Goal: Task Accomplishment & Management: Manage account settings

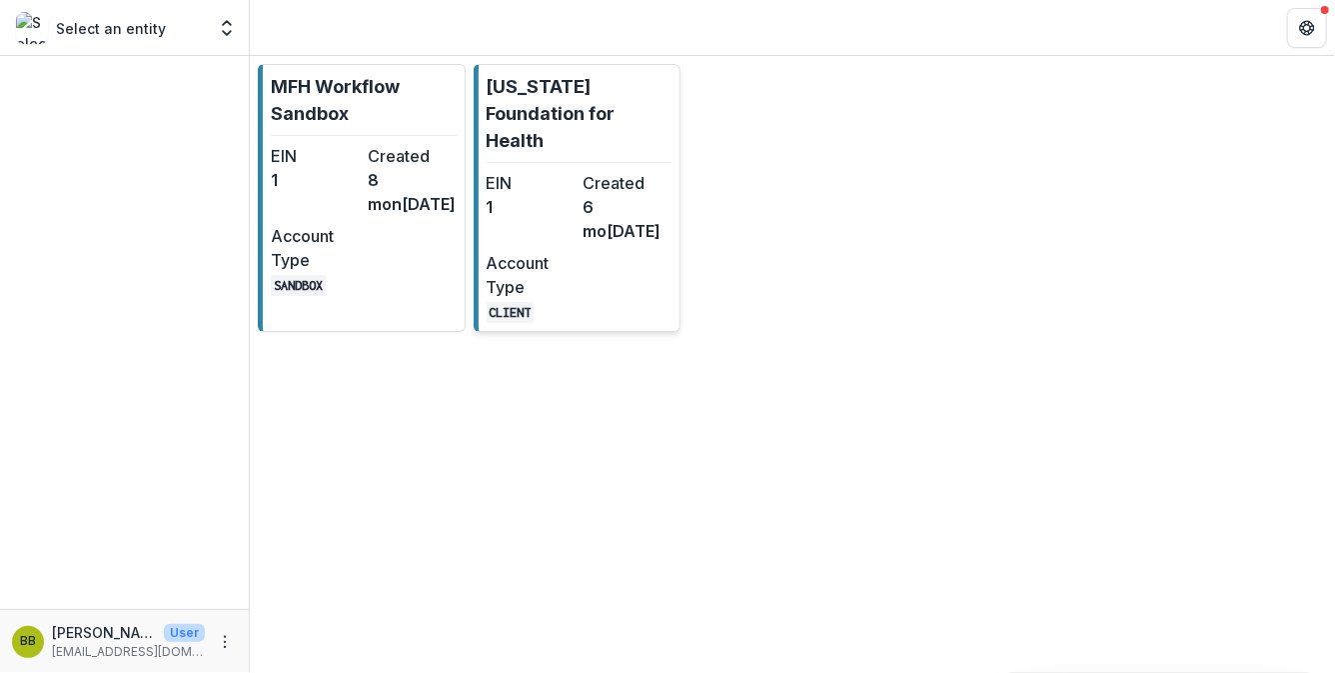
click at [540, 267] on dt "Account Type" at bounding box center [531, 275] width 89 height 48
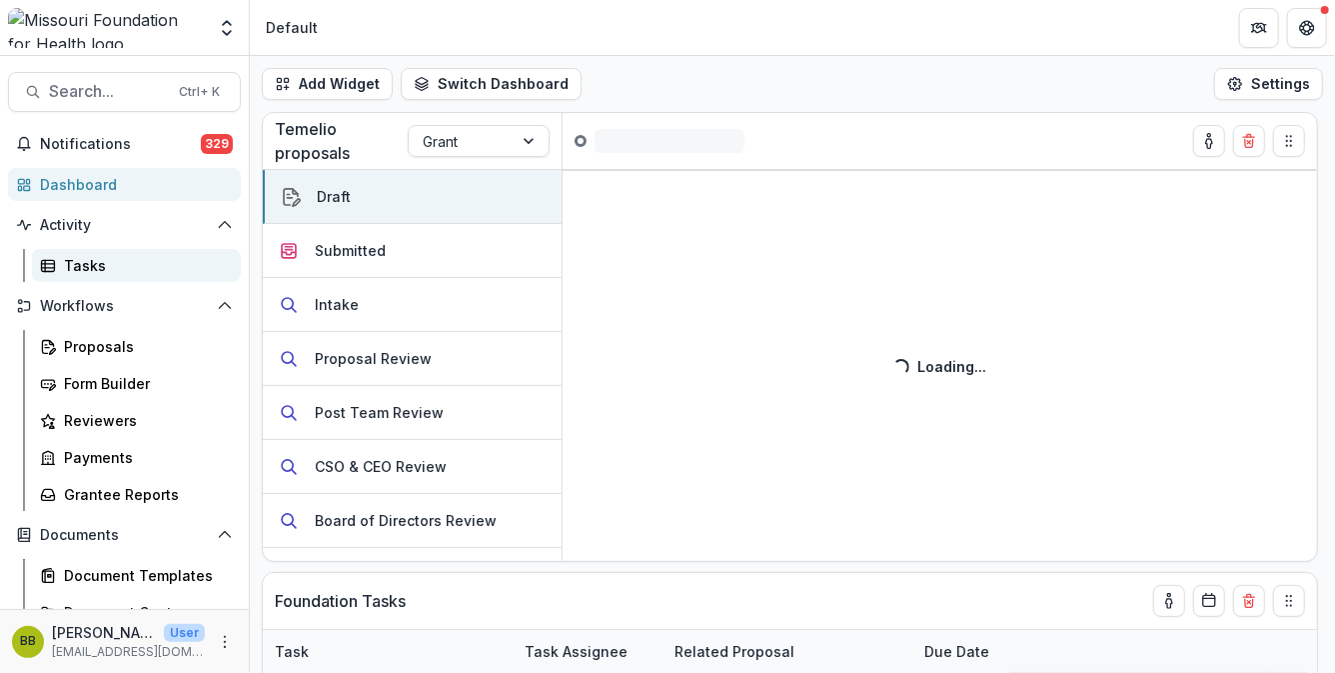
click at [93, 258] on div "Tasks" at bounding box center [144, 265] width 161 height 21
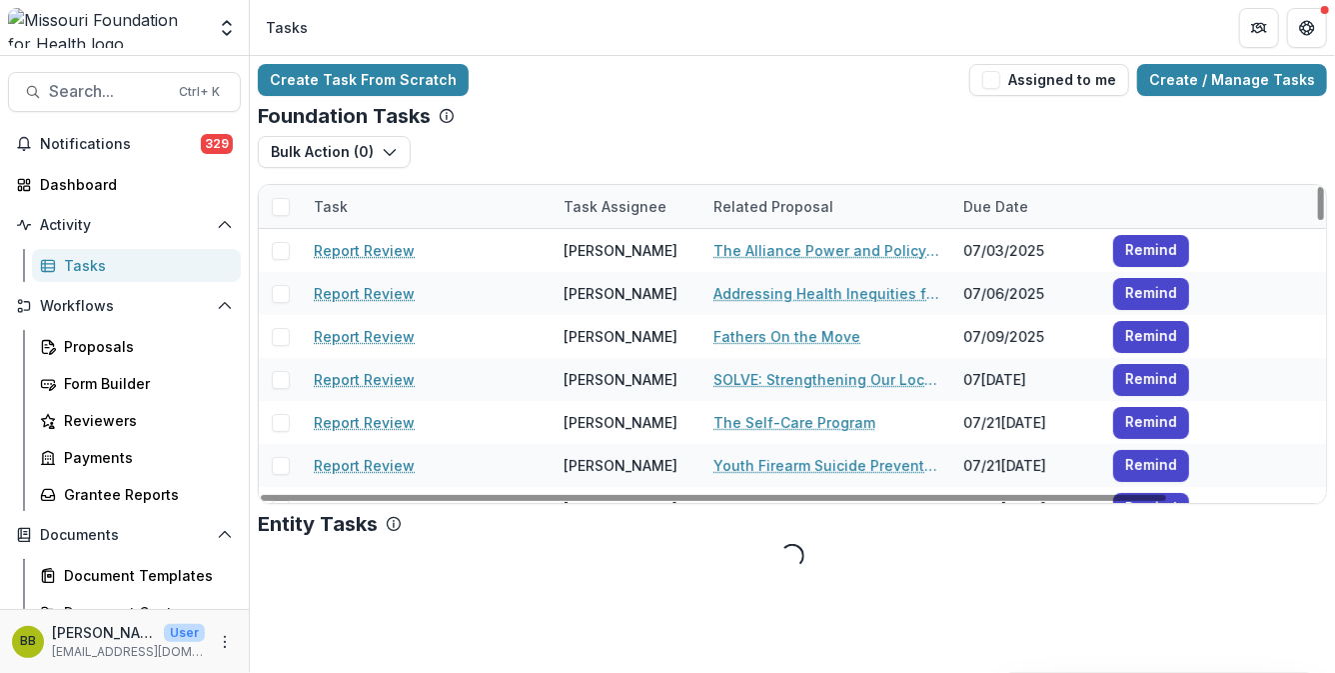
click at [340, 209] on div "Task" at bounding box center [331, 206] width 58 height 21
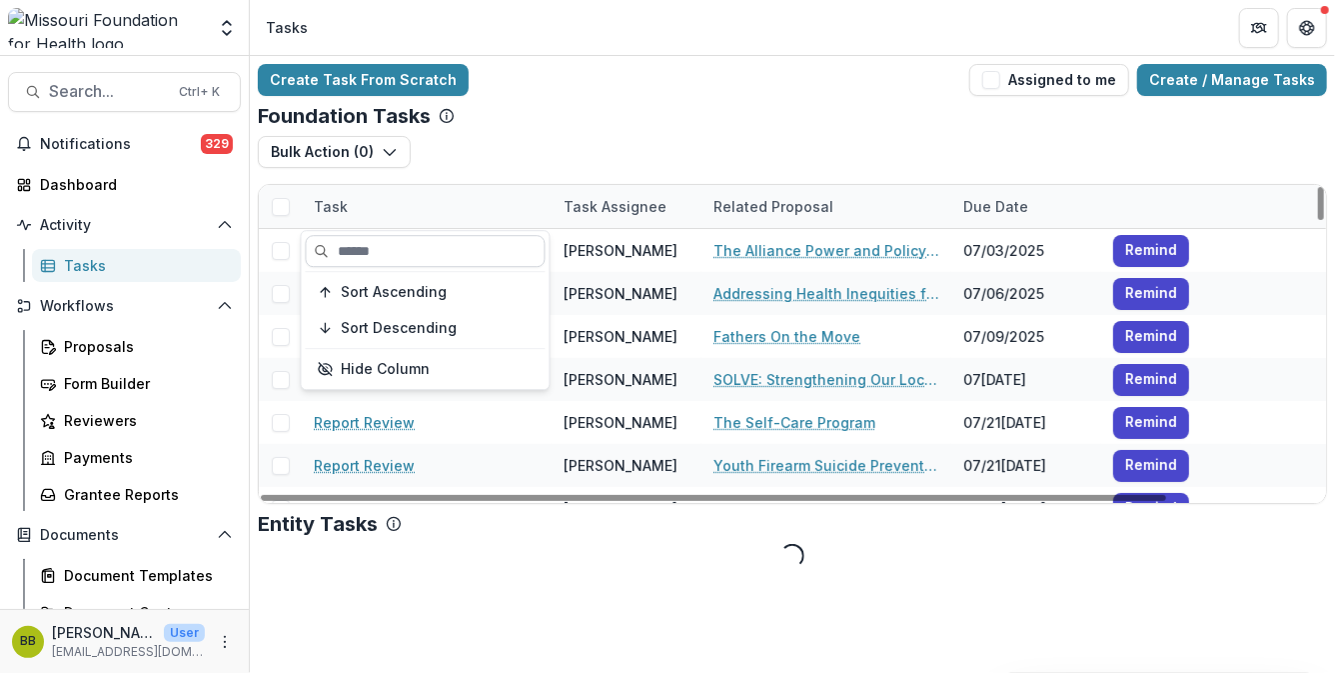
click at [352, 248] on input at bounding box center [426, 251] width 240 height 32
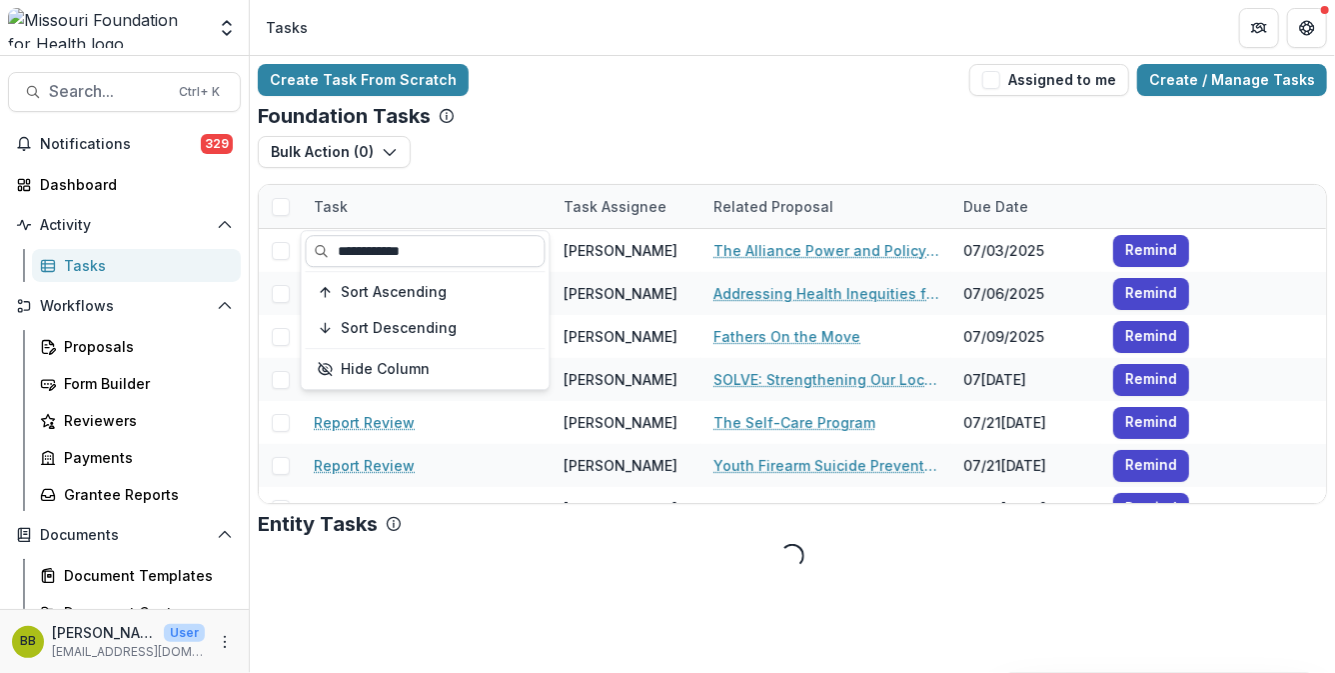
type input "**********"
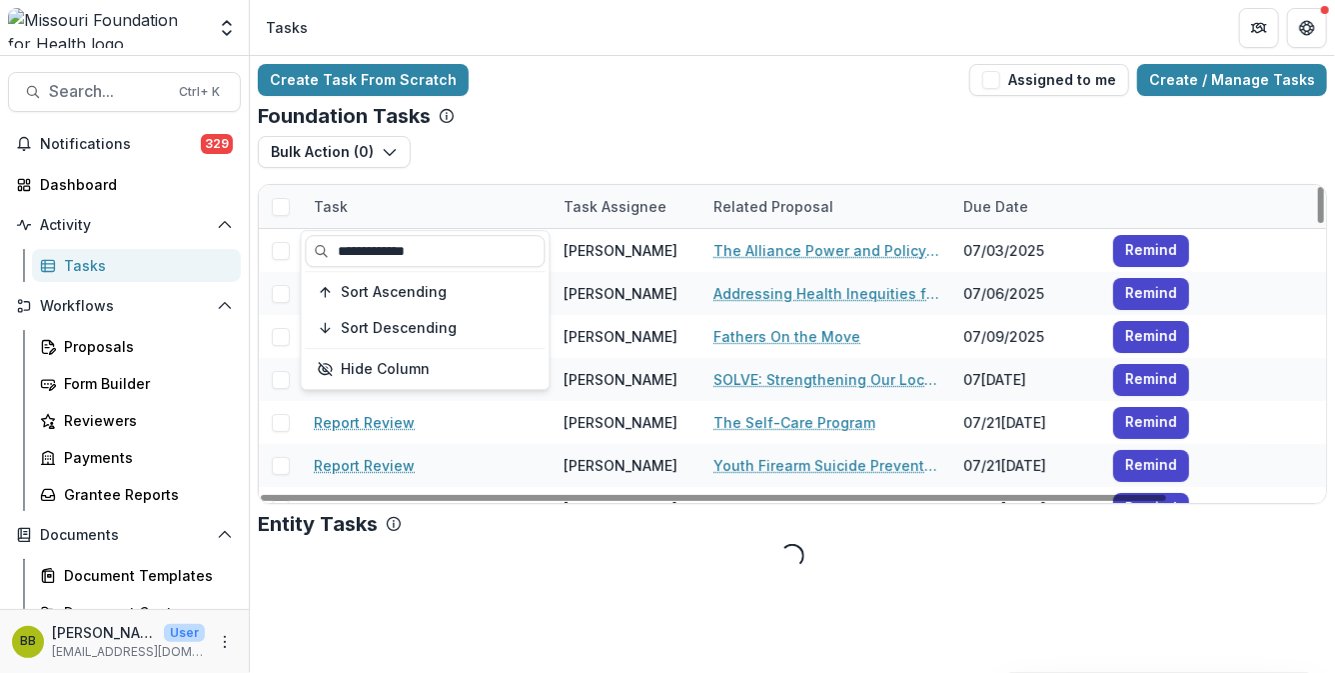
click at [438, 185] on div "Task" at bounding box center [427, 206] width 250 height 43
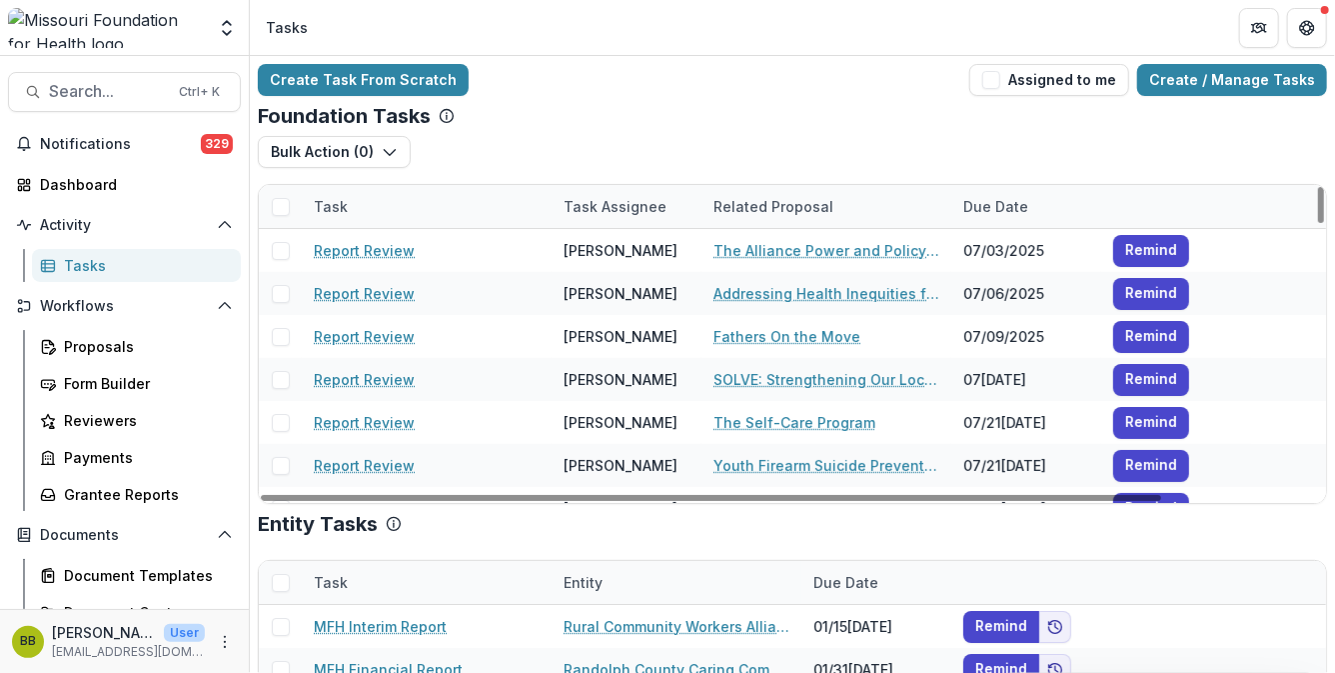
click at [283, 208] on span at bounding box center [281, 207] width 18 height 18
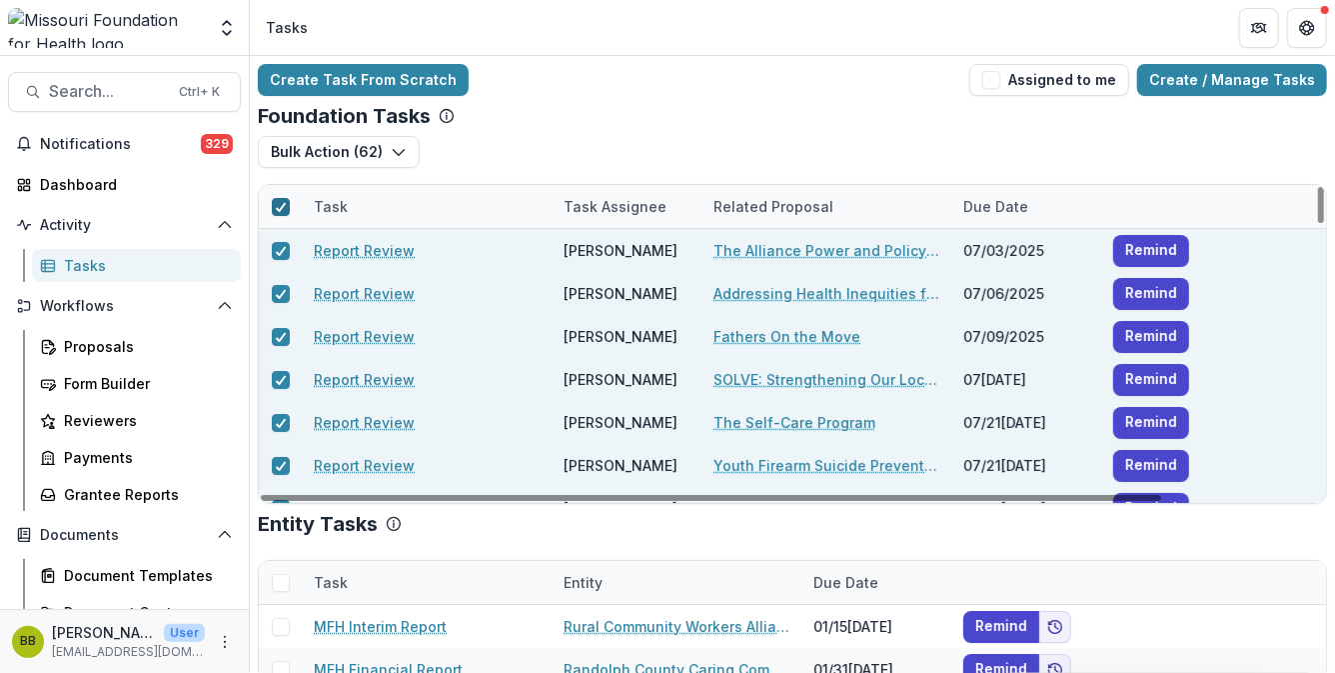
click at [283, 208] on icon at bounding box center [281, 207] width 12 height 10
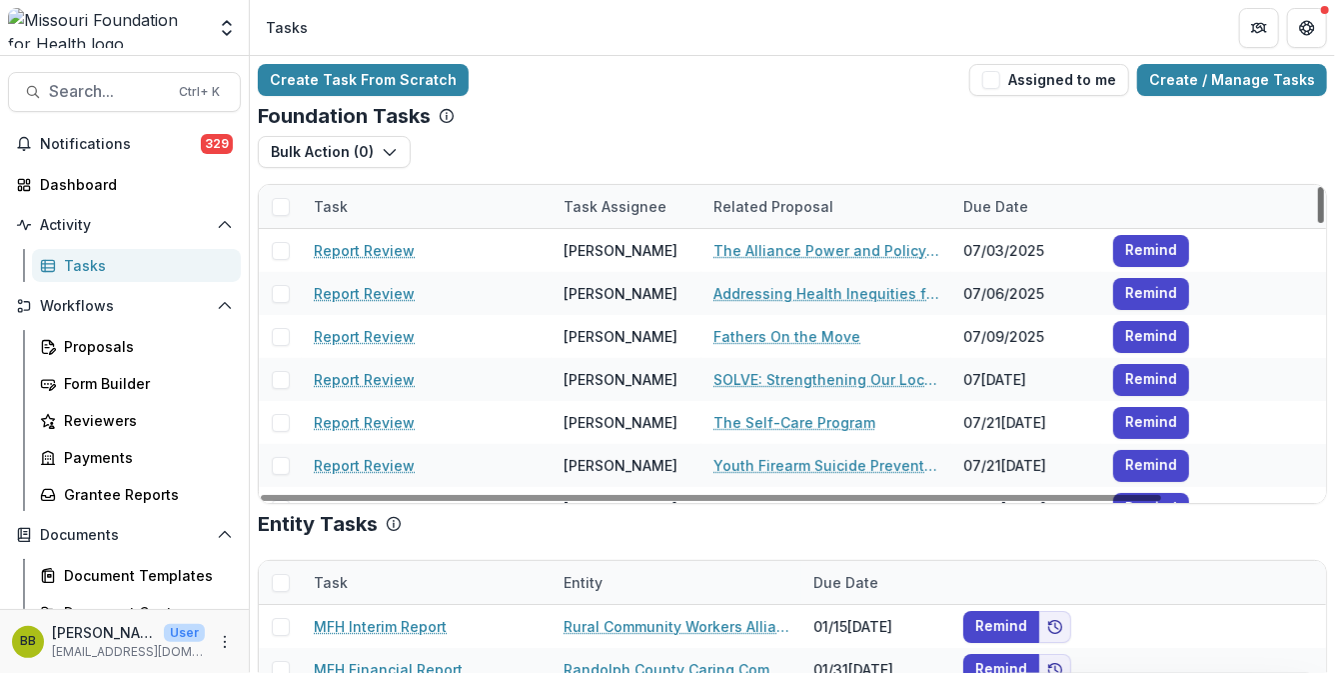
drag, startPoint x: 1315, startPoint y: 215, endPoint x: 1326, endPoint y: 184, distance: 32.9
click at [1324, 187] on div at bounding box center [1321, 205] width 6 height 36
click at [1318, 212] on div at bounding box center [1321, 205] width 6 height 36
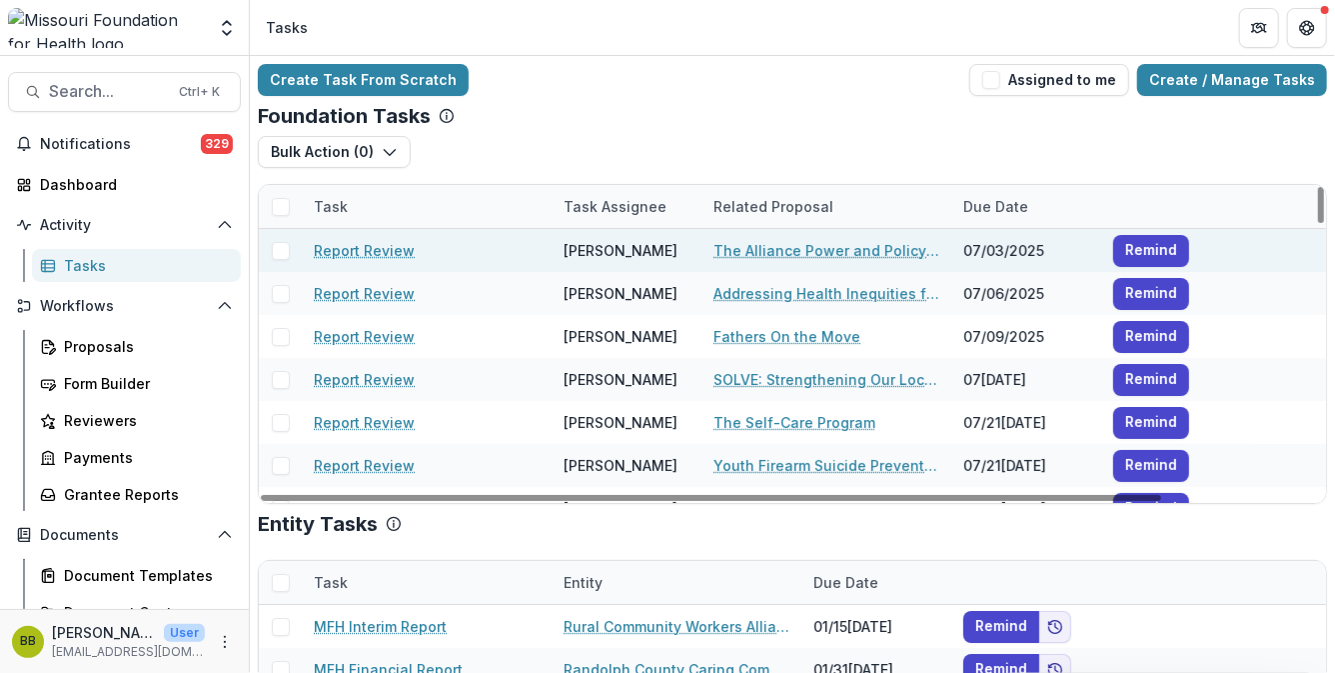
click at [383, 251] on link "Report Review" at bounding box center [364, 250] width 101 height 21
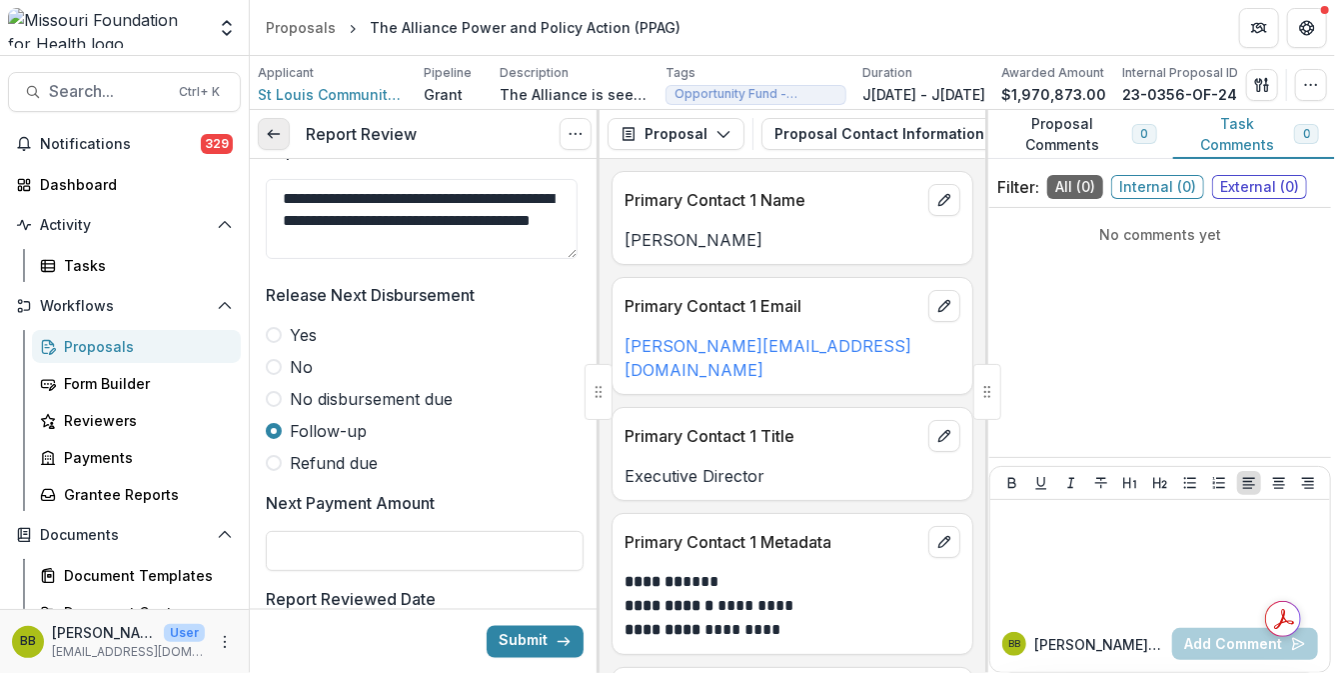
click at [279, 131] on icon at bounding box center [274, 134] width 16 height 16
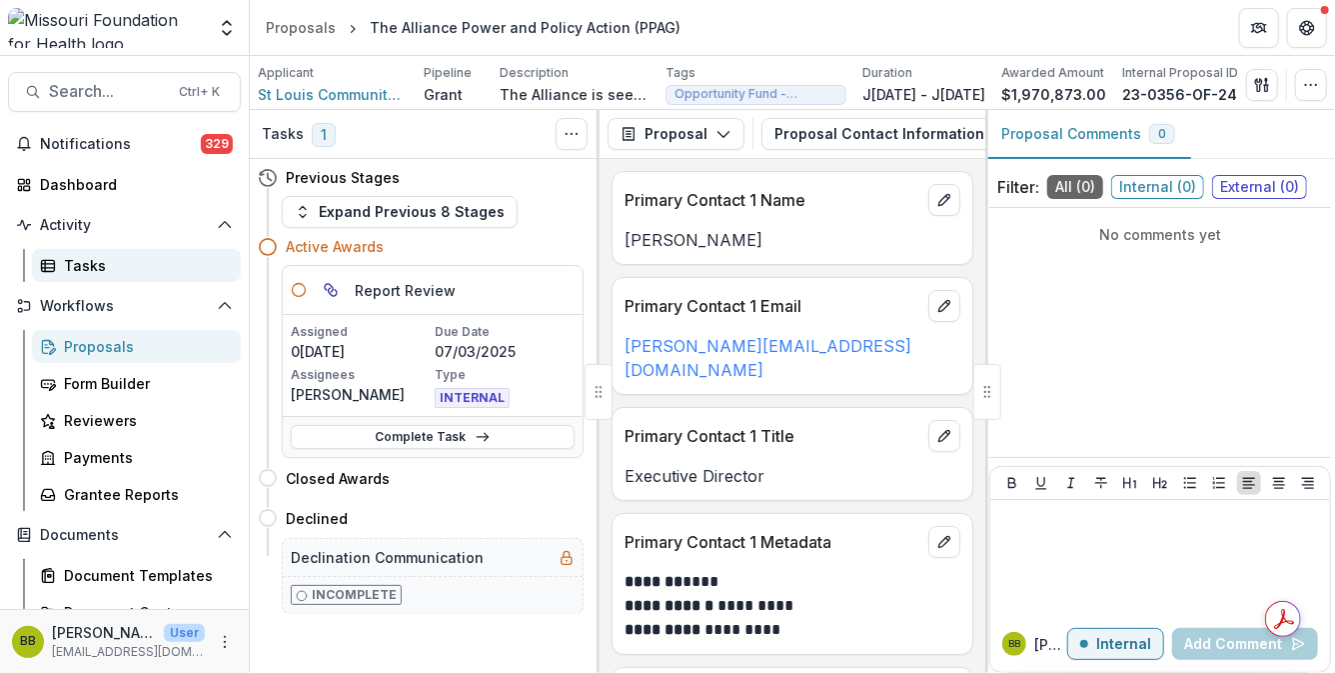
click at [90, 267] on div "Tasks" at bounding box center [144, 265] width 161 height 21
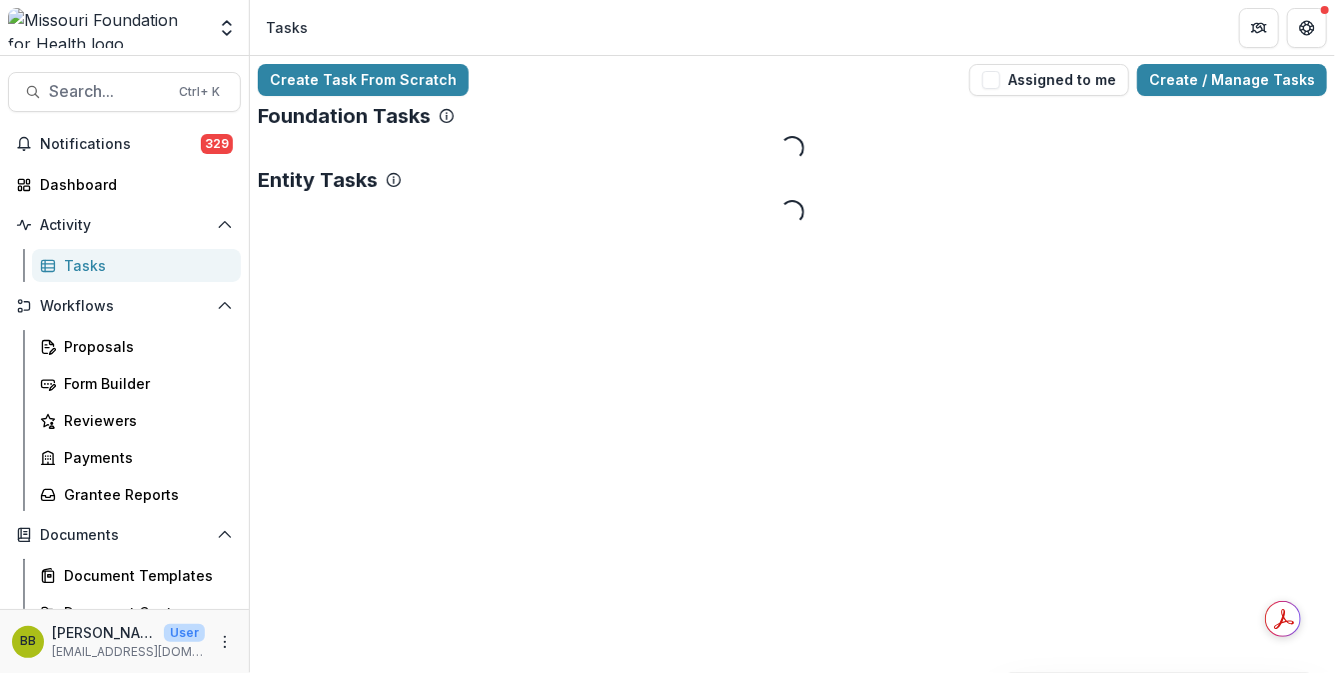
click at [369, 299] on div "Create Task From Scratch Assigned to me Create / Manage Tasks Foundation Tasks …" at bounding box center [793, 364] width 1086 height 617
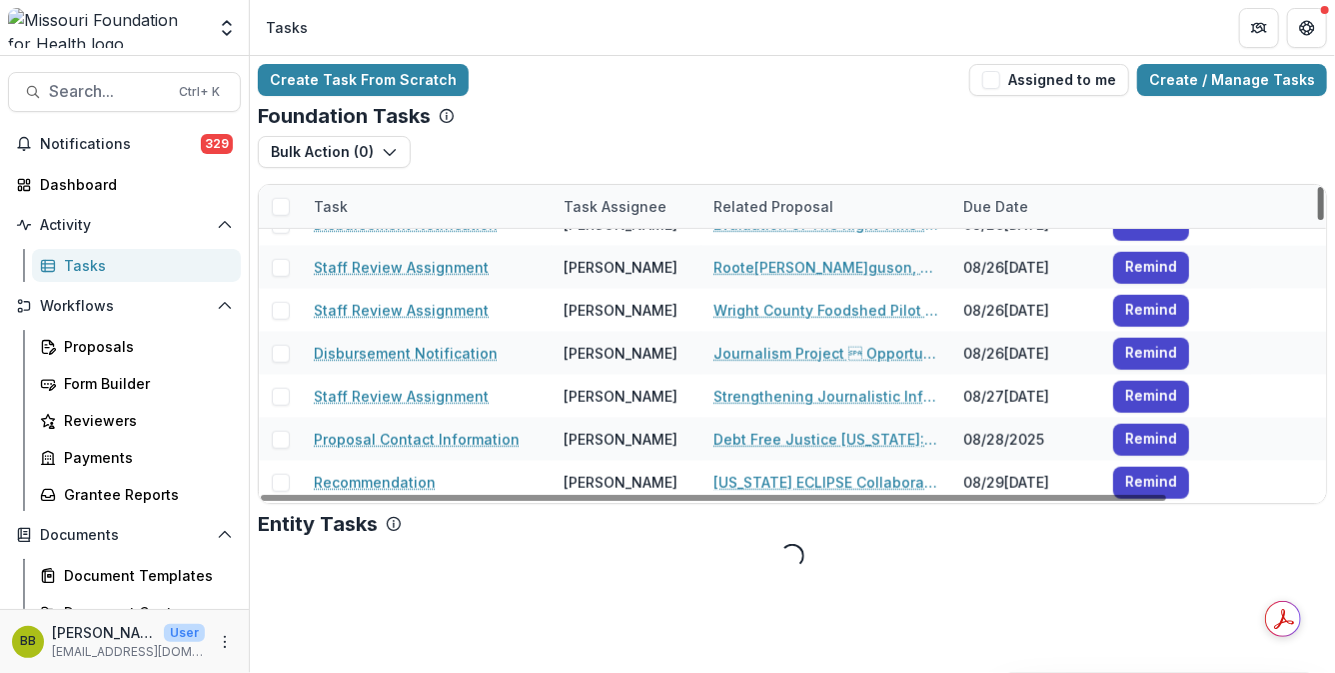
scroll to position [4878, 0]
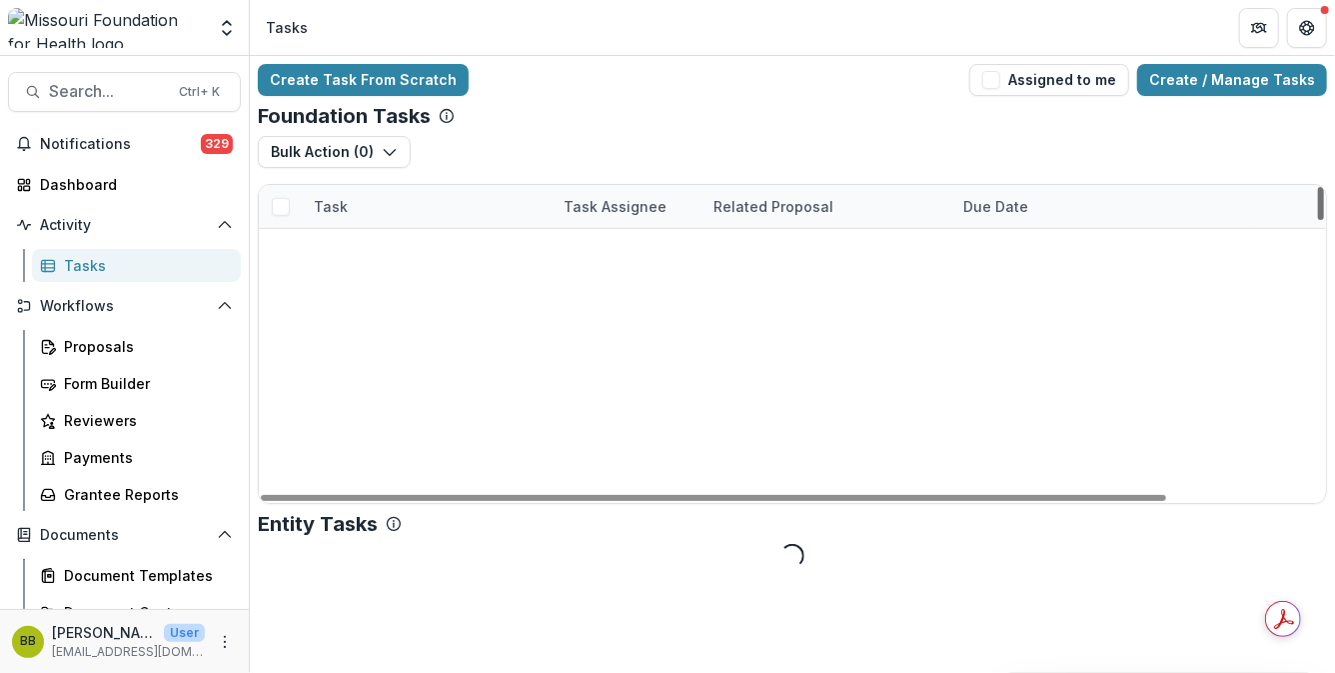
drag, startPoint x: 1318, startPoint y: 208, endPoint x: 1322, endPoint y: 286, distance: 78.1
click at [1322, 220] on div at bounding box center [1321, 203] width 6 height 33
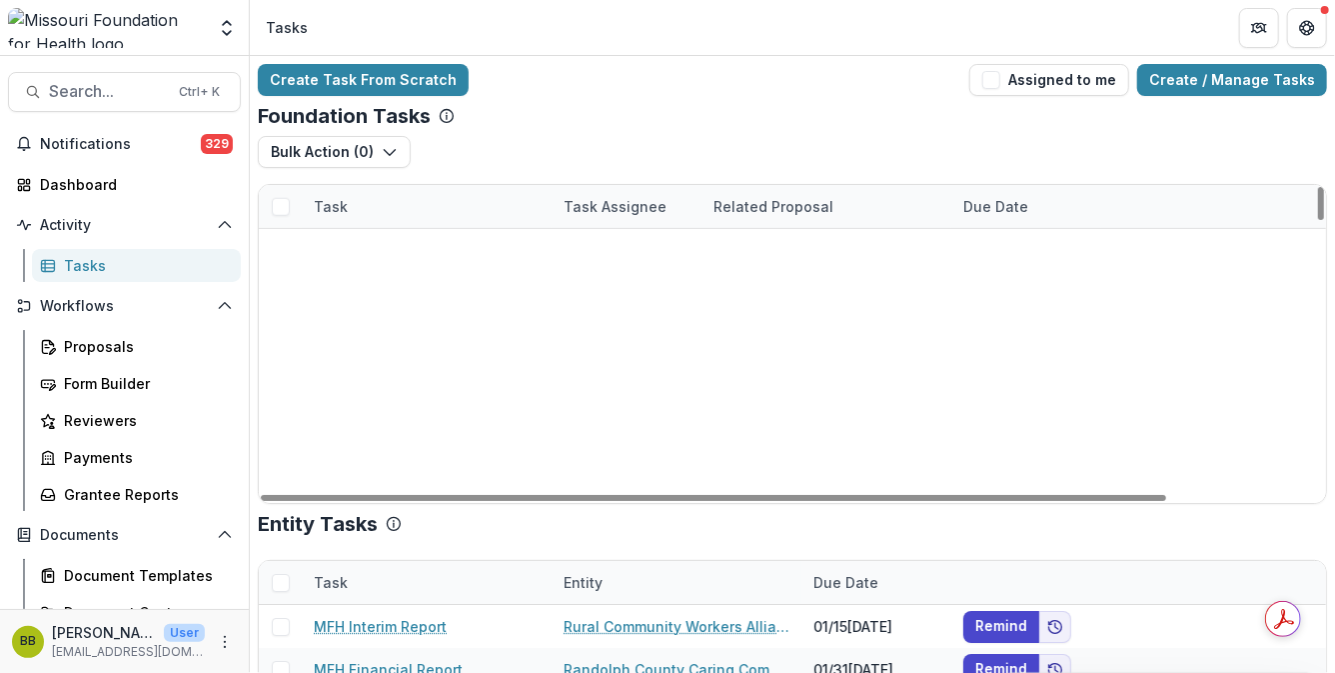
scroll to position [2715, 0]
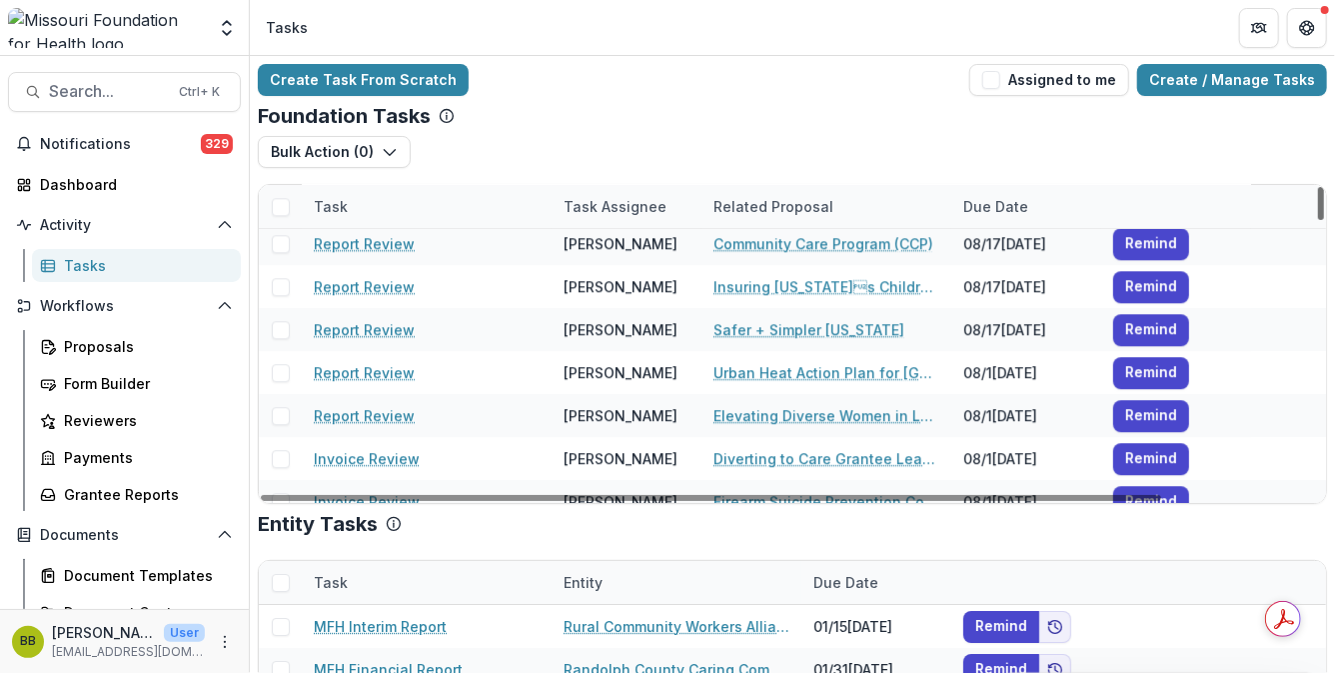
click at [1318, 220] on div at bounding box center [1321, 203] width 6 height 33
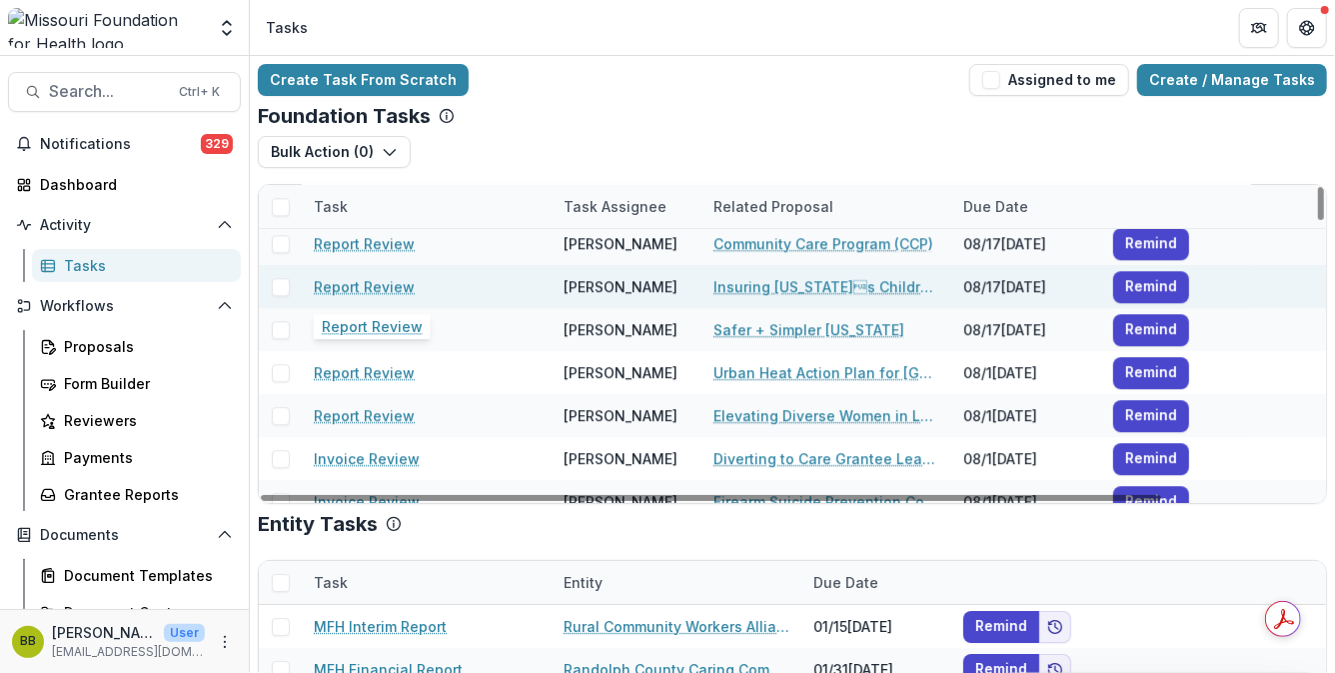
click at [395, 285] on link "Report Review" at bounding box center [364, 286] width 101 height 21
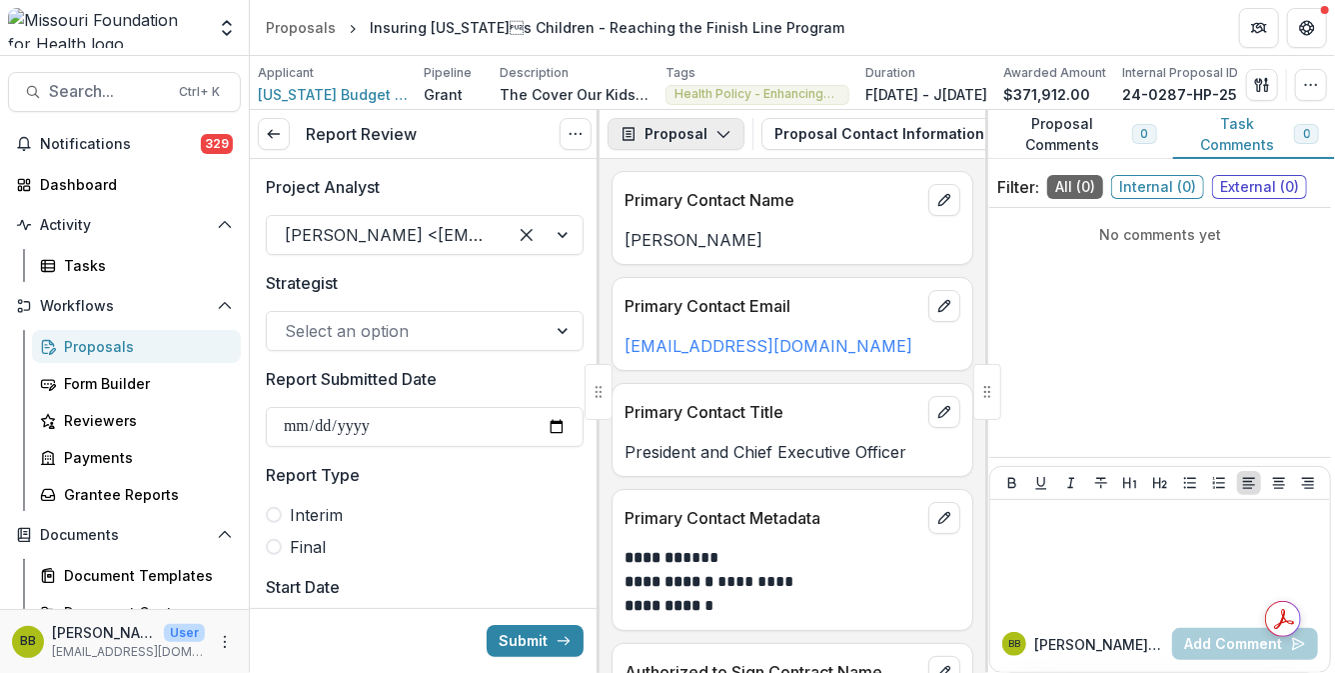
click at [730, 139] on button "Proposal" at bounding box center [676, 134] width 137 height 32
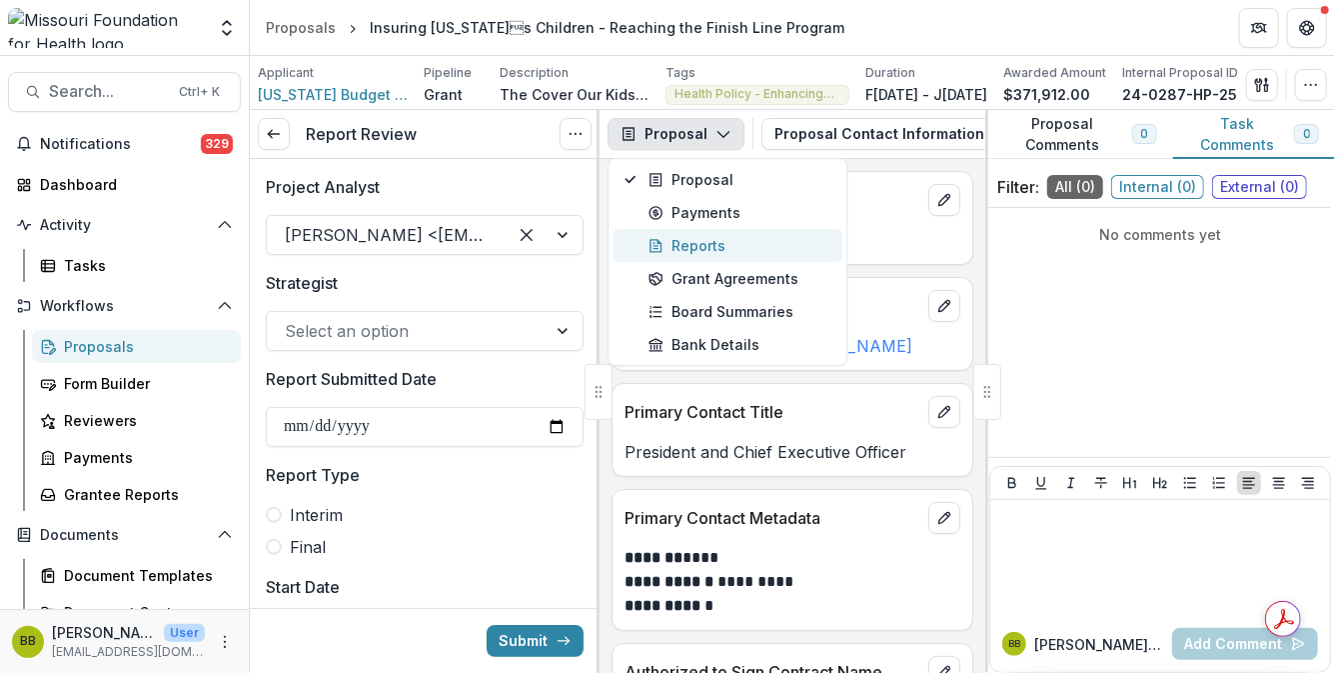
click at [709, 249] on div "Reports" at bounding box center [740, 245] width 183 height 21
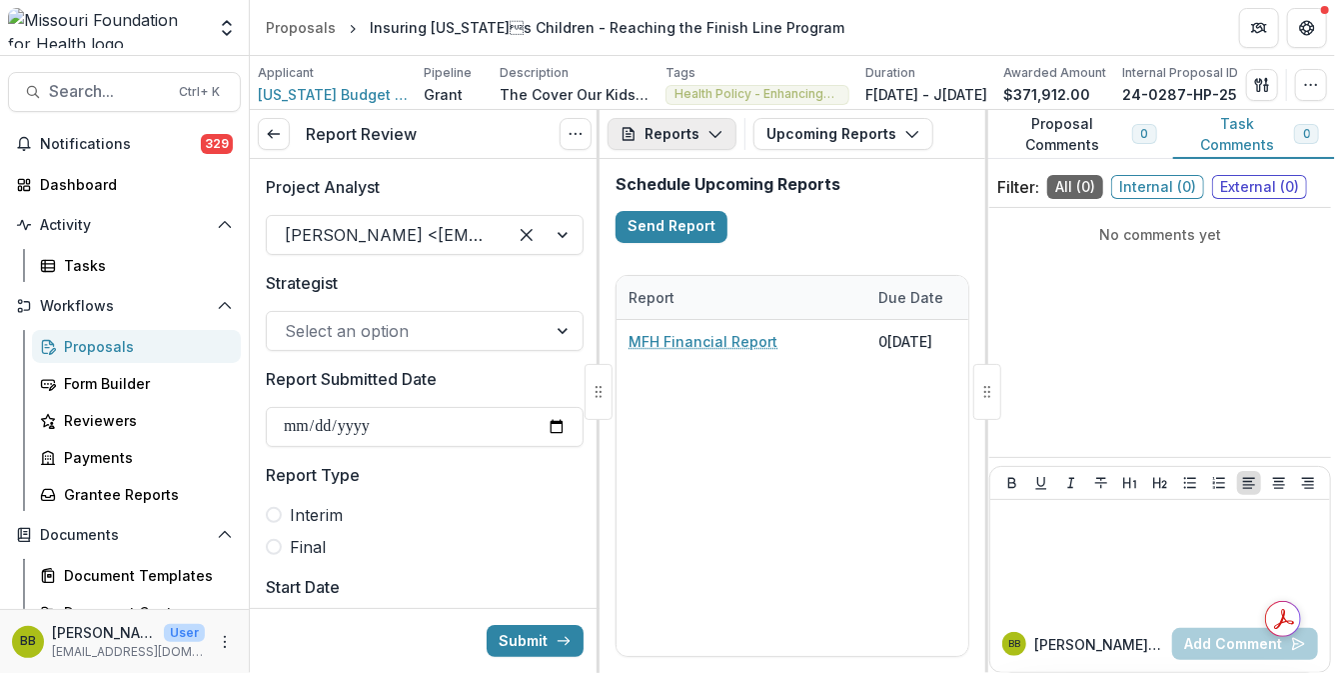
click at [717, 132] on polyline "button" at bounding box center [715, 135] width 11 height 6
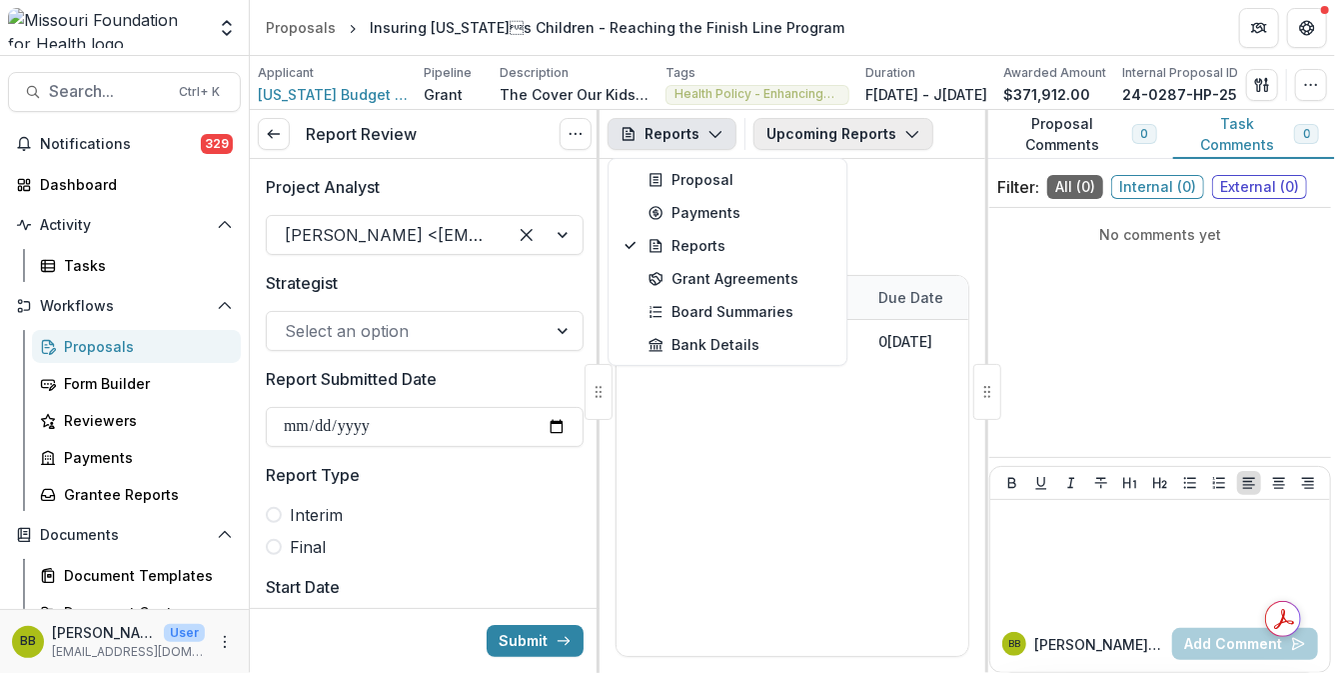
click at [883, 137] on button "Upcoming Reports" at bounding box center [844, 134] width 180 height 32
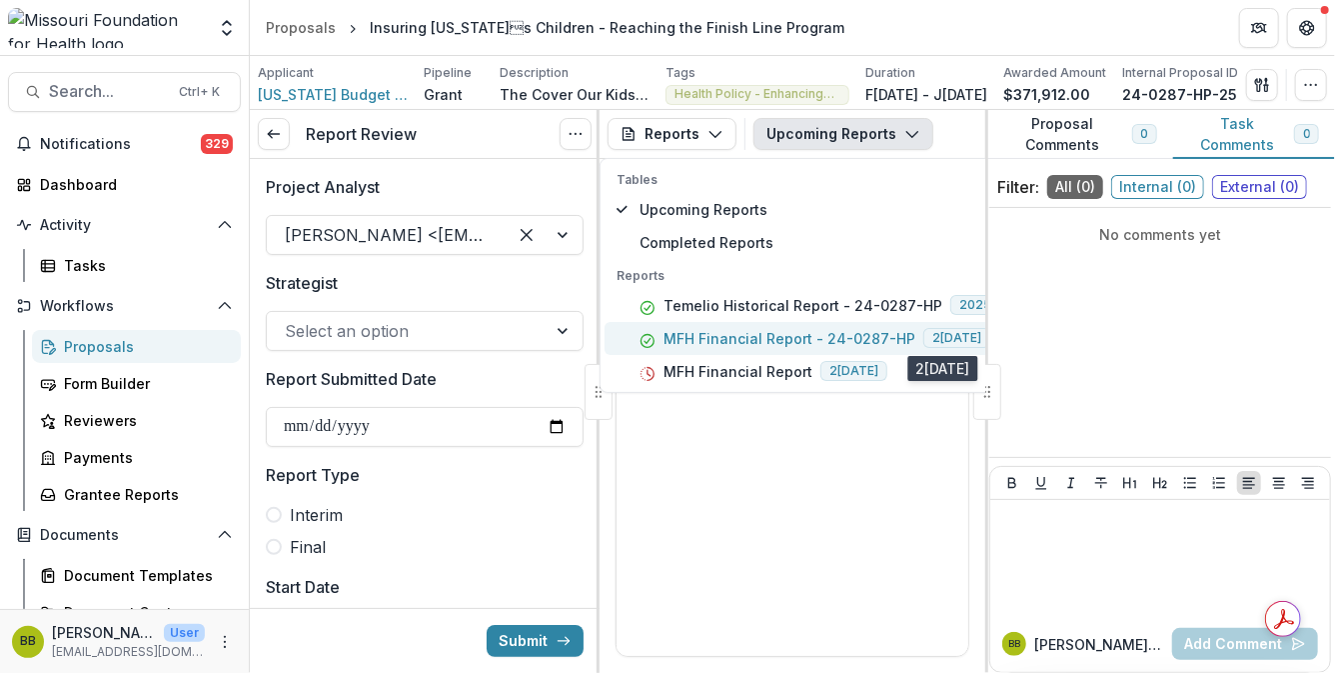
click at [924, 345] on span "2[DATE]" at bounding box center [957, 338] width 67 height 20
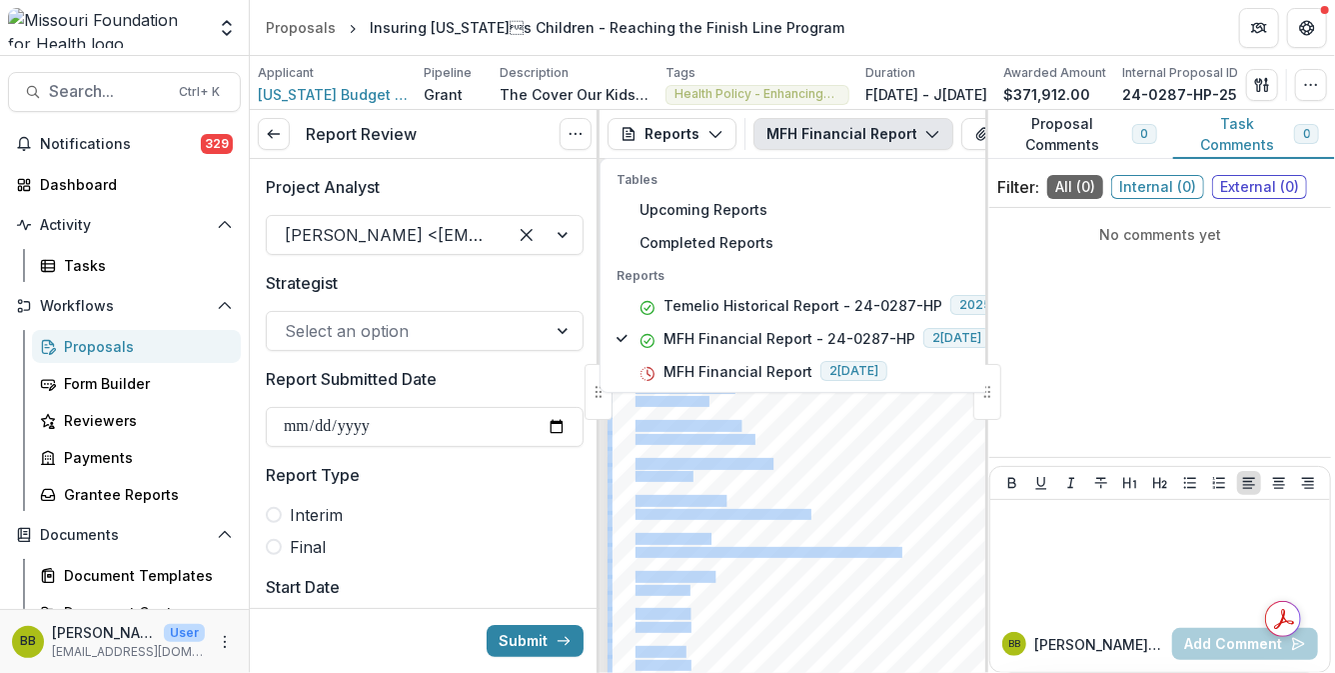
scroll to position [0, 103]
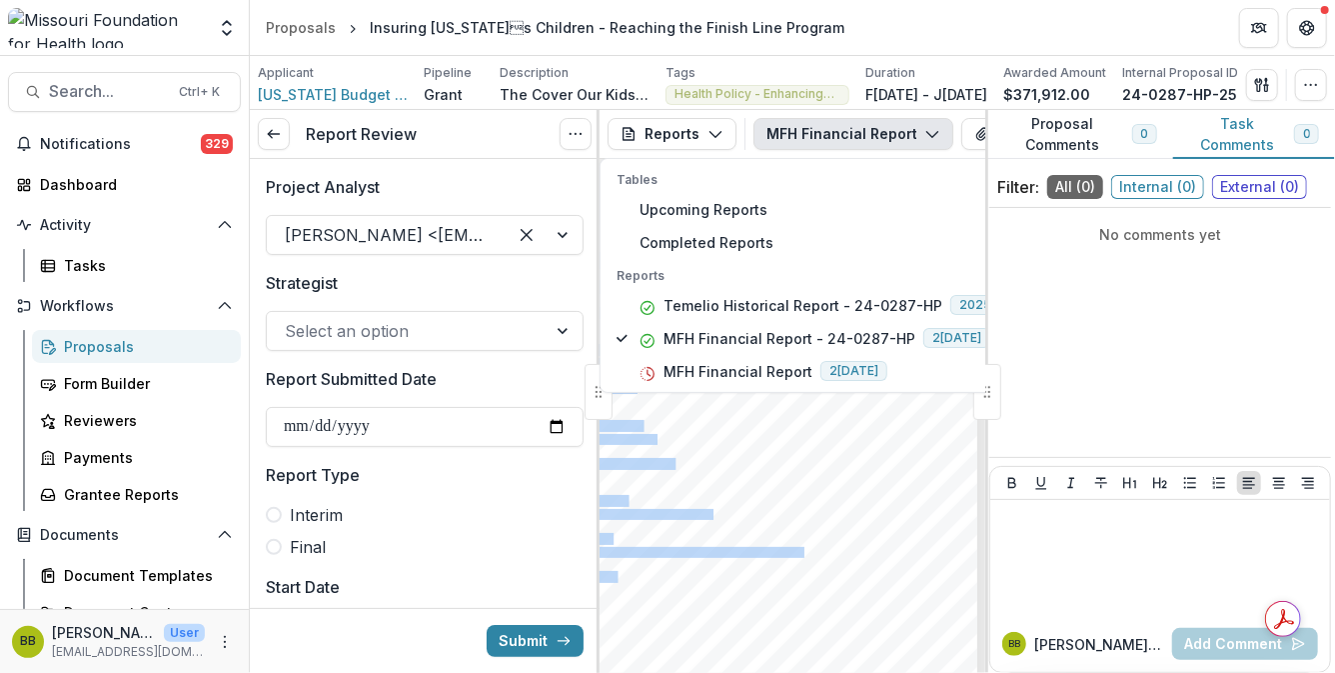
drag, startPoint x: 978, startPoint y: 434, endPoint x: 982, endPoint y: 504, distance: 70.1
click at [982, 504] on div "Submission Responses Award Information MFH Agreement No. 24-0287-HP Submitte[PE…" at bounding box center [793, 449] width 386 height 448
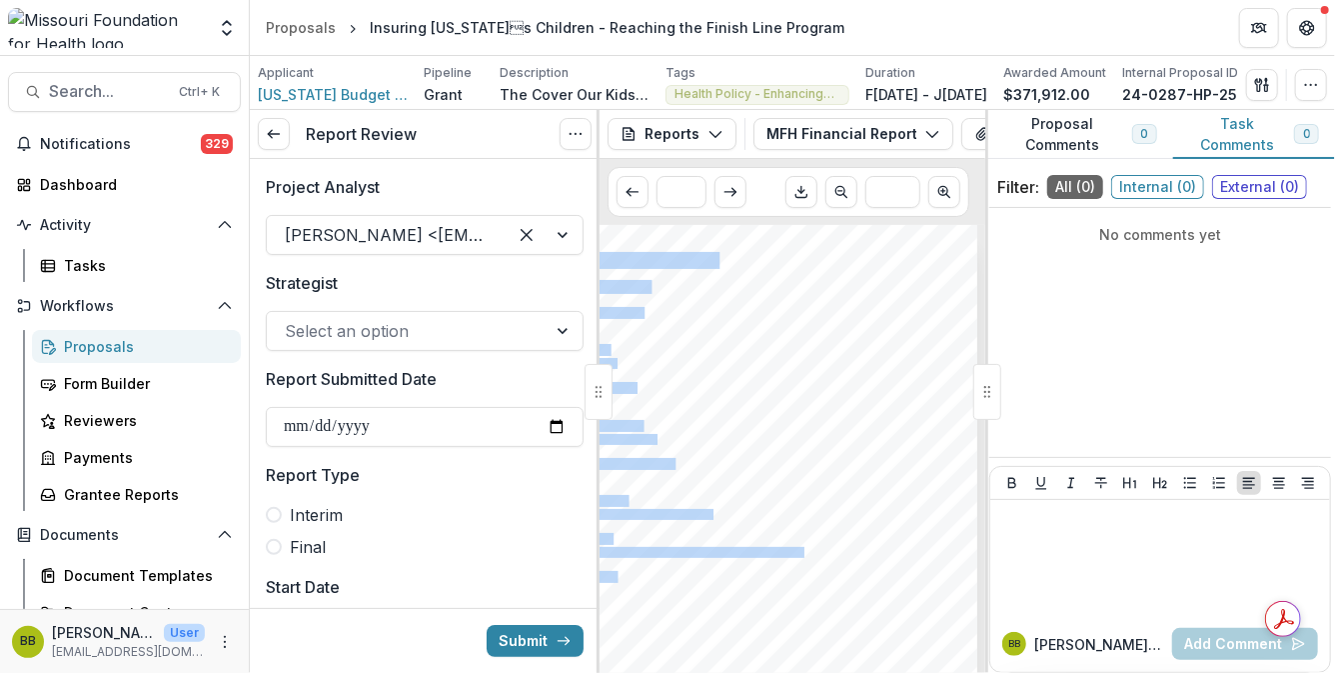
scroll to position [0, 0]
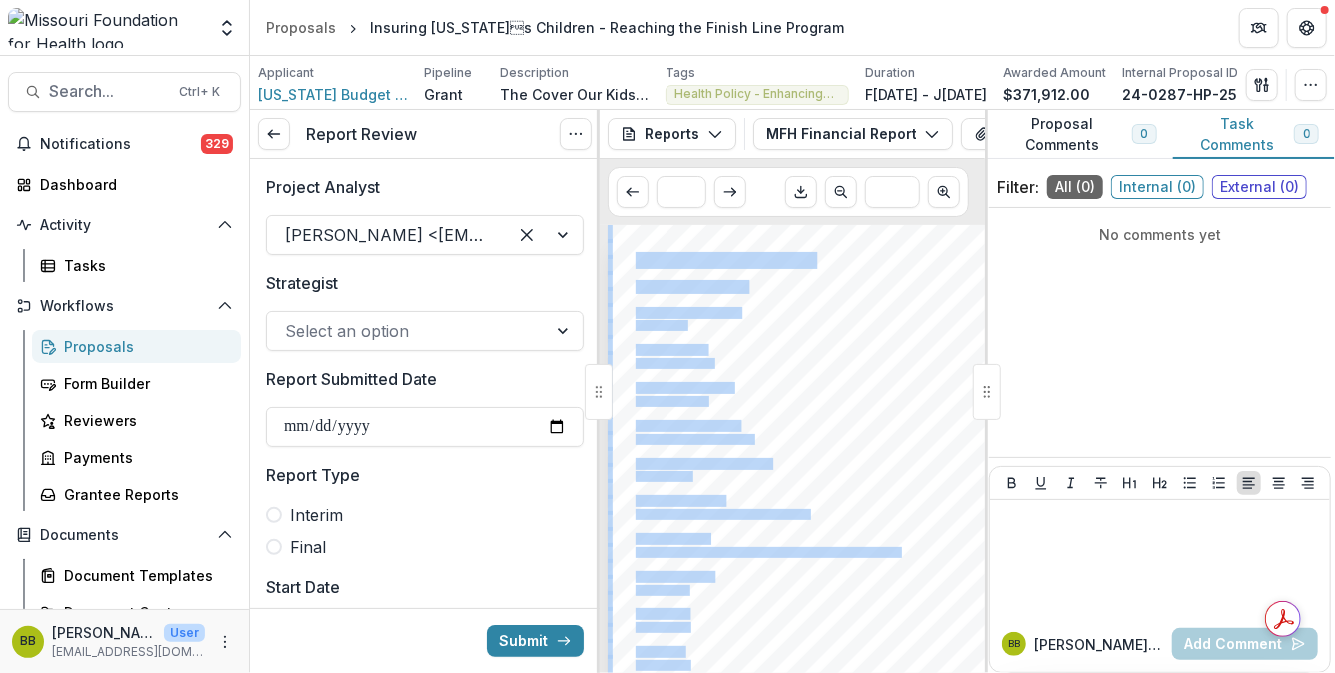
click at [875, 403] on div at bounding box center [842, 556] width 468 height 662
click at [1266, 84] on line "button" at bounding box center [1266, 82] width 0 height 6
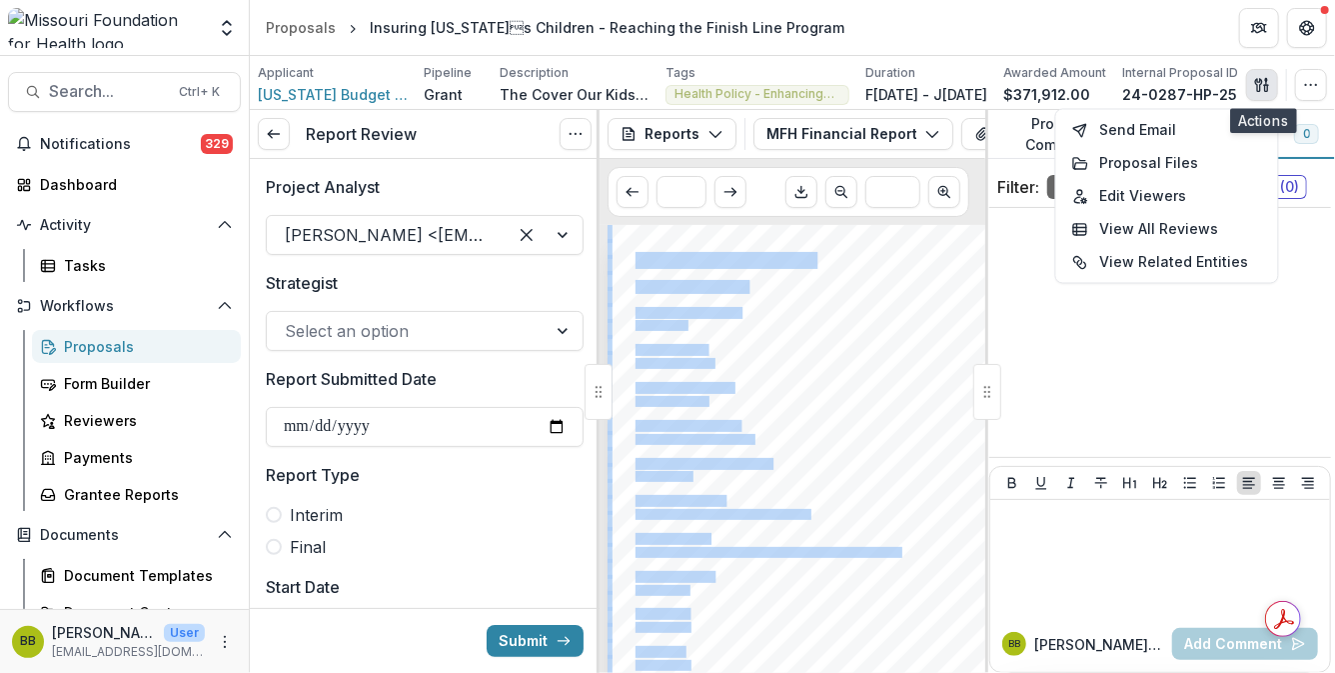
click at [1266, 84] on line "button" at bounding box center [1266, 82] width 0 height 6
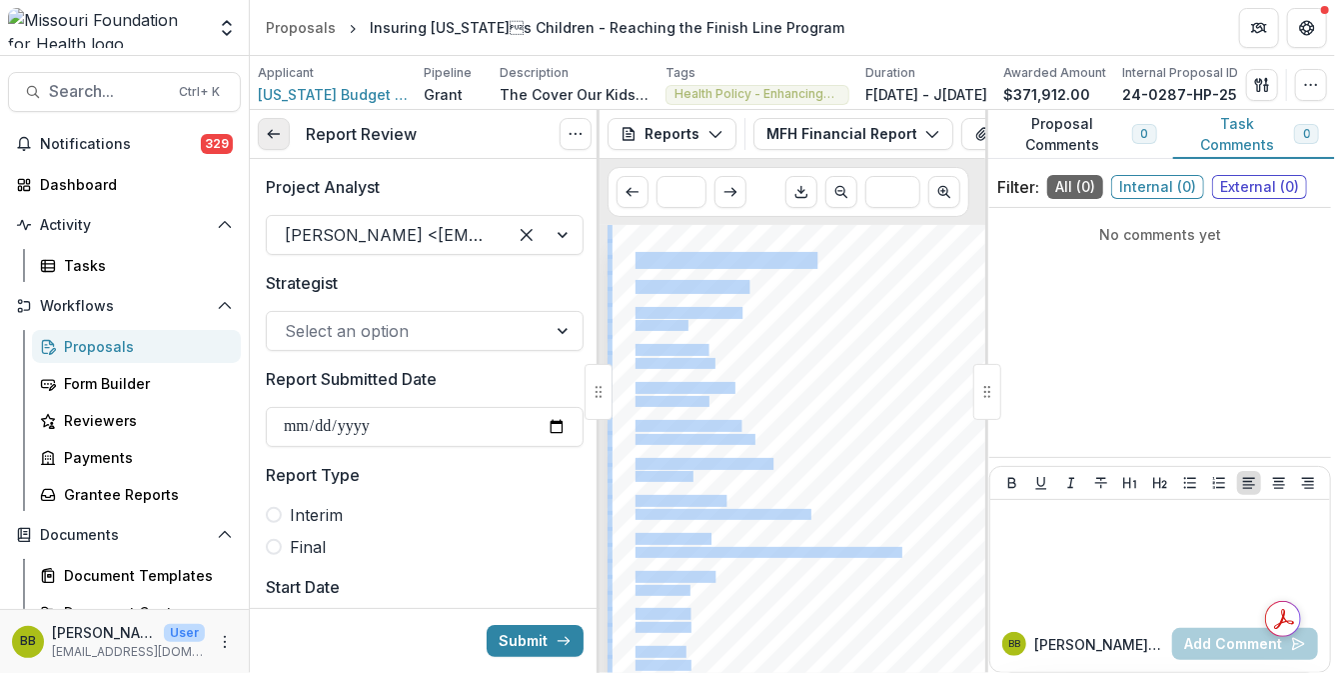
click at [278, 134] on line at bounding box center [273, 134] width 11 height 0
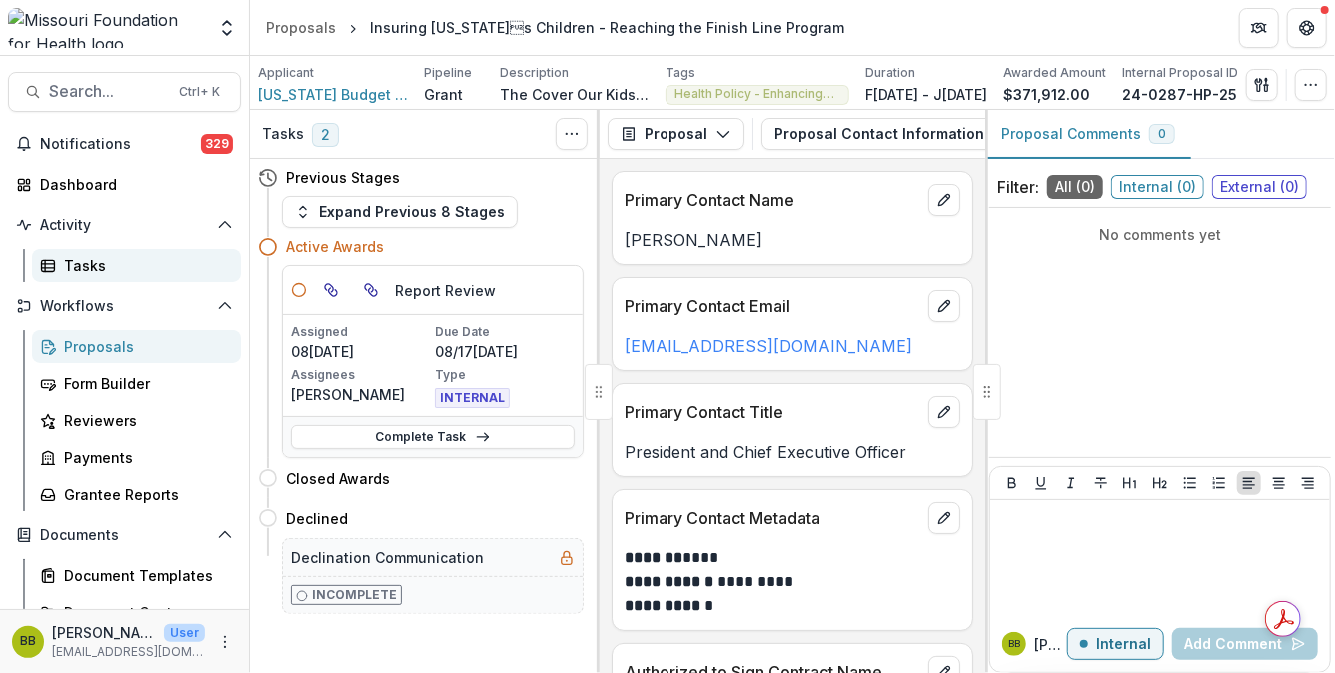
click at [105, 257] on div "Tasks" at bounding box center [144, 265] width 161 height 21
